Goal: Check status

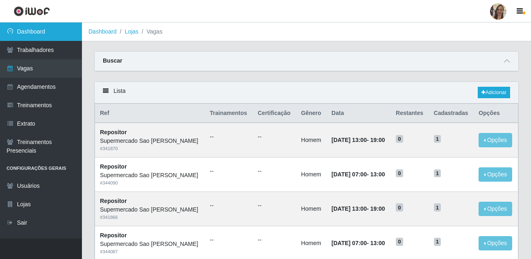
drag, startPoint x: 0, startPoint y: 0, endPoint x: 44, endPoint y: 35, distance: 56.0
click at [44, 35] on link "Dashboard" at bounding box center [41, 32] width 82 height 18
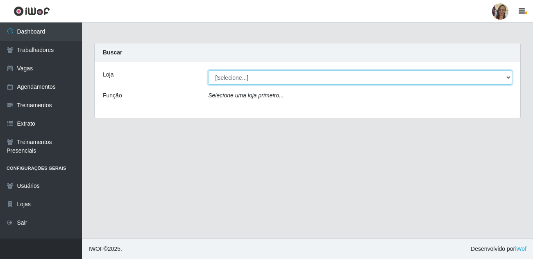
click at [453, 81] on select "[Selecione...] Supermercado Sao Francisco - Amarante" at bounding box center [360, 78] width 304 height 14
select select "383"
click at [208, 71] on select "[Selecione...] Supermercado Sao Francisco - Amarante" at bounding box center [360, 78] width 304 height 14
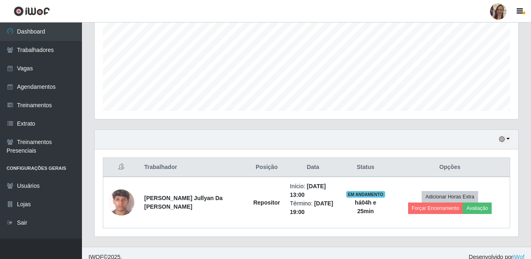
scroll to position [190, 0]
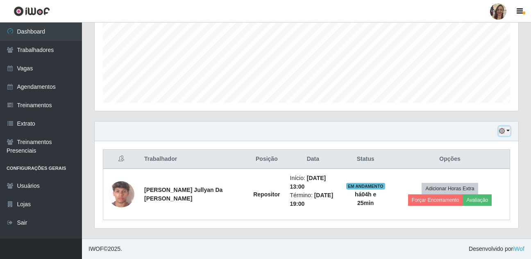
click at [508, 130] on button "button" at bounding box center [504, 131] width 11 height 9
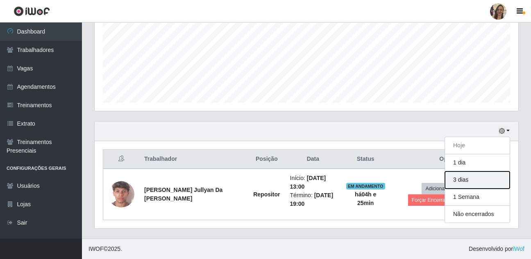
click at [464, 180] on button "3 dias" at bounding box center [477, 180] width 65 height 17
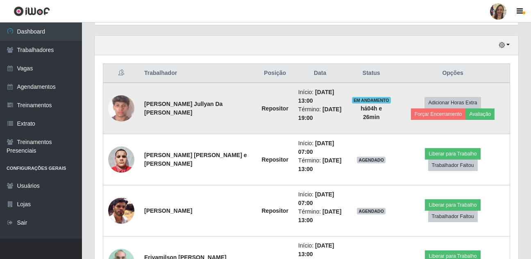
scroll to position [231, 0]
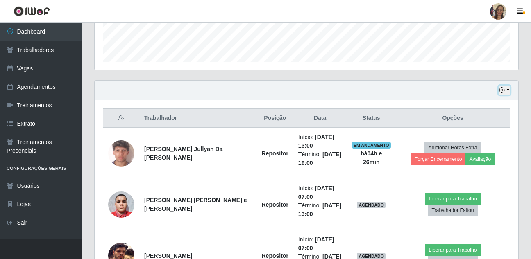
click at [510, 90] on button "button" at bounding box center [504, 90] width 11 height 9
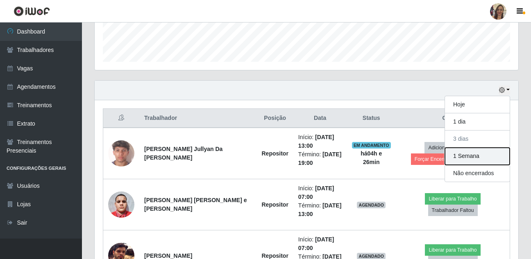
click at [478, 157] on button "1 Semana" at bounding box center [477, 156] width 65 height 17
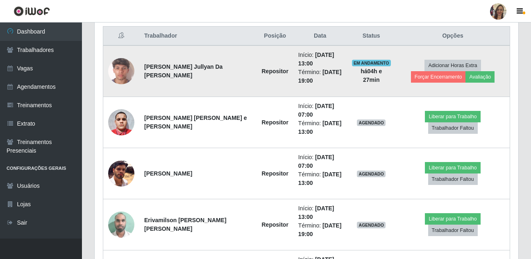
scroll to position [334, 0]
